Goal: Task Accomplishment & Management: Manage account settings

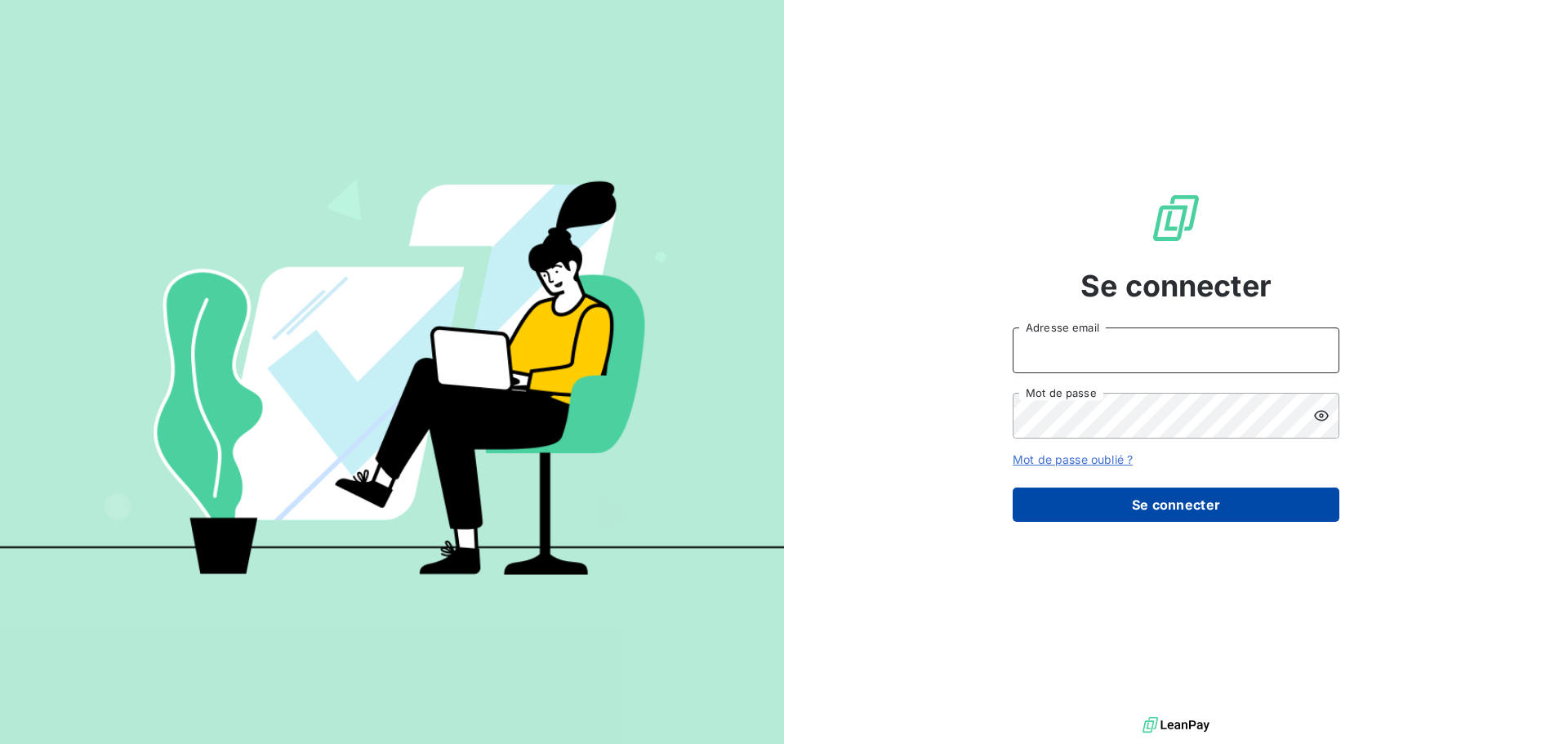
type input "[PERSON_NAME][EMAIL_ADDRESS][DOMAIN_NAME]"
click at [1100, 500] on button "Se connecter" at bounding box center [1176, 505] width 327 height 34
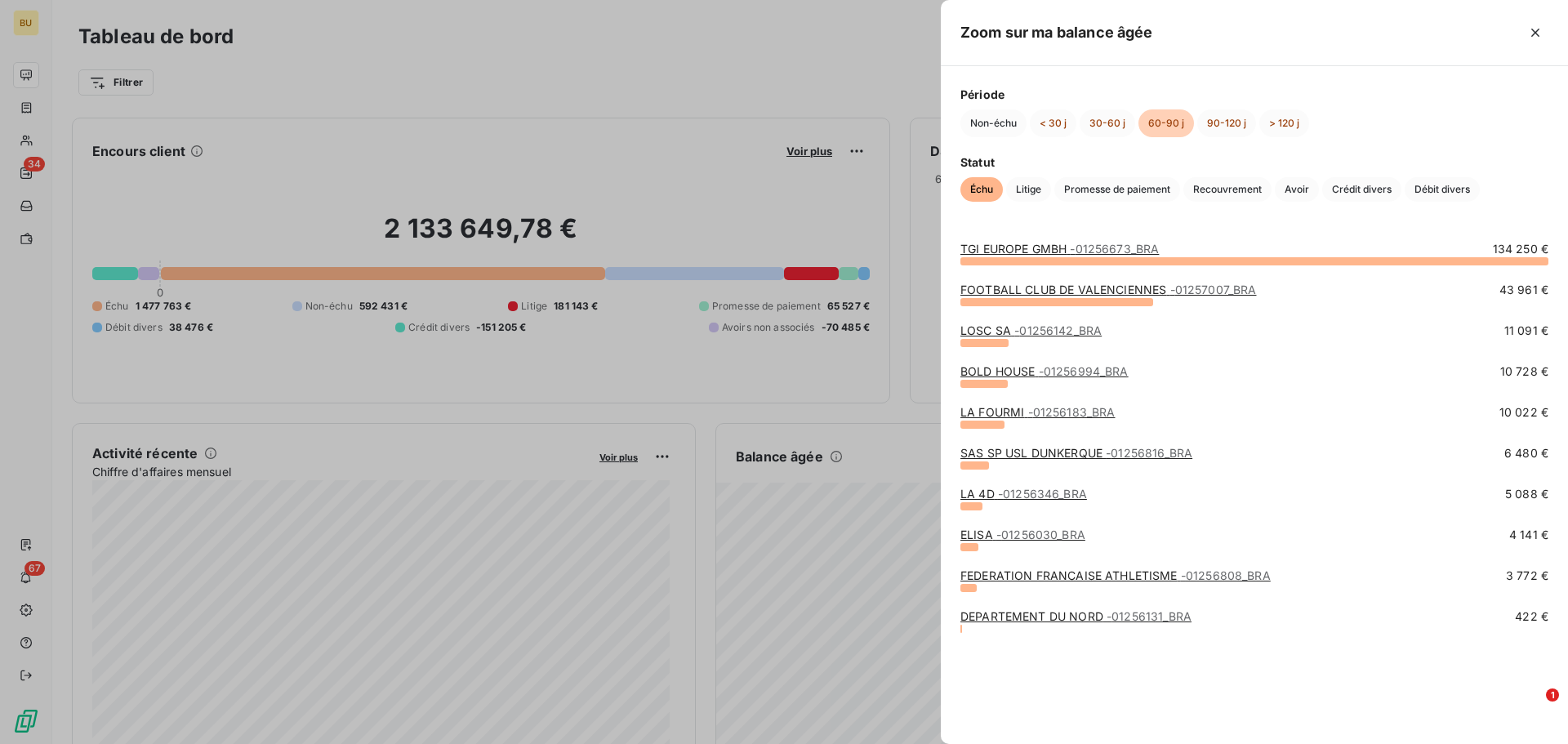
click at [796, 542] on div at bounding box center [784, 372] width 1568 height 744
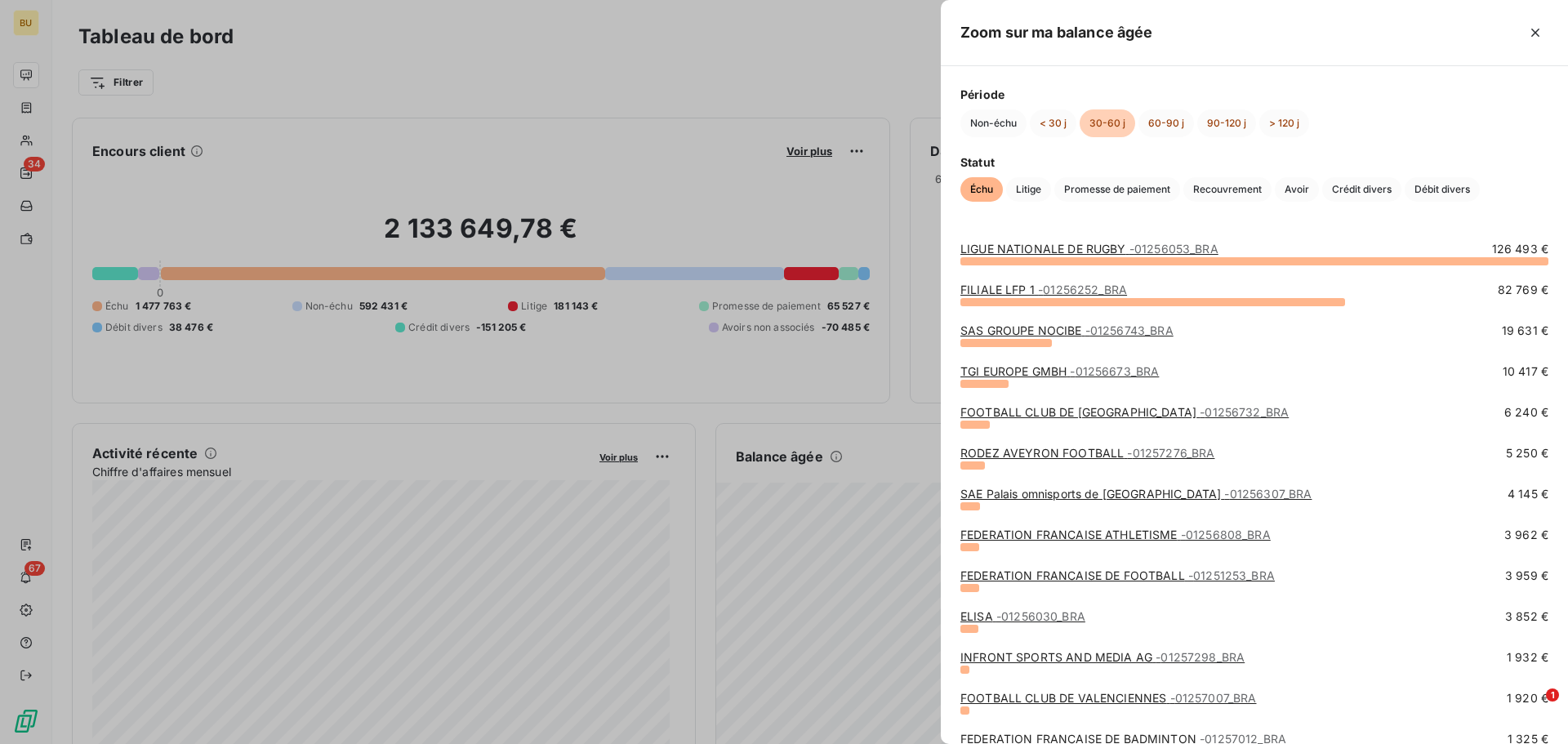
click at [814, 583] on div at bounding box center [784, 372] width 1568 height 744
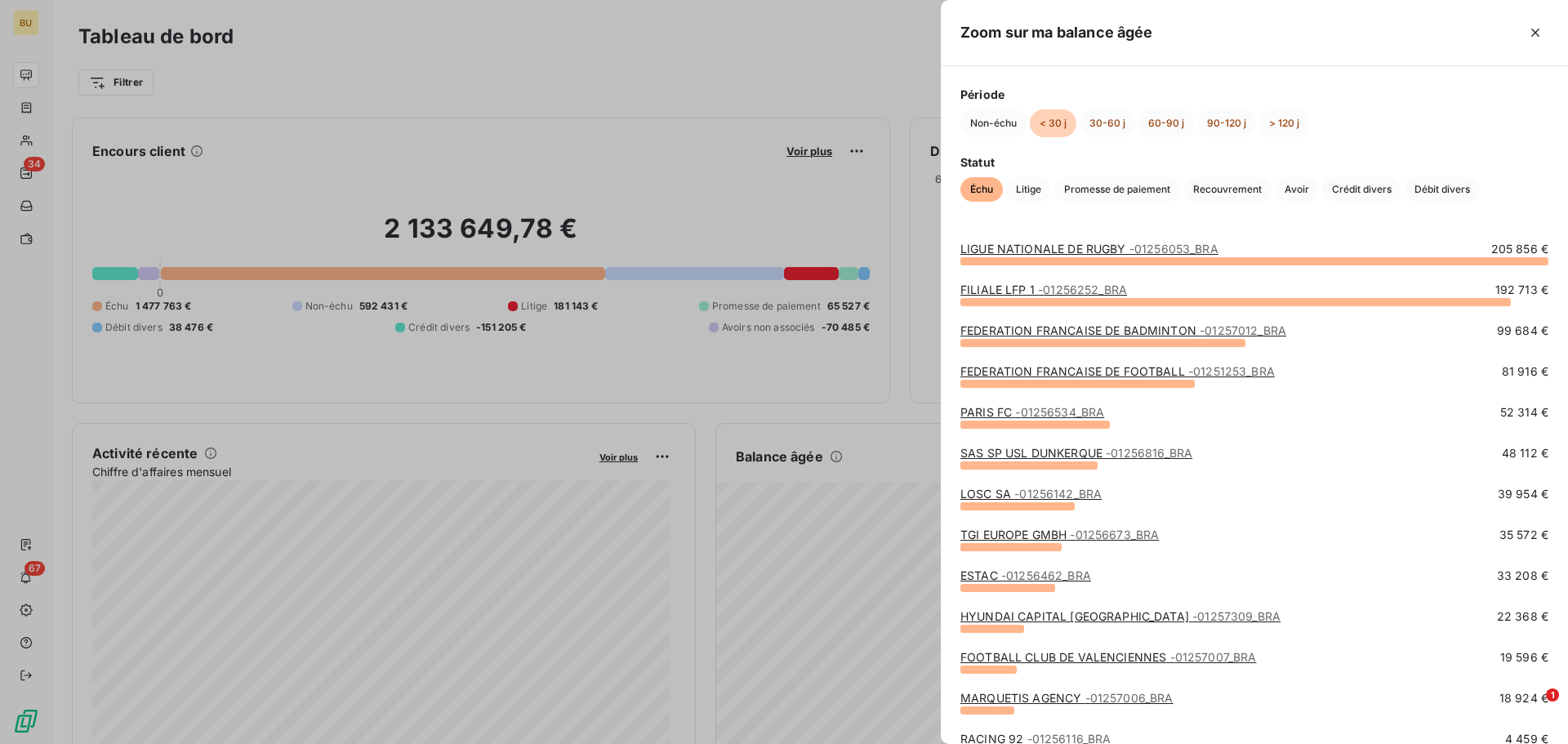
click at [639, 512] on div at bounding box center [784, 372] width 1568 height 744
